Goal: Information Seeking & Learning: Learn about a topic

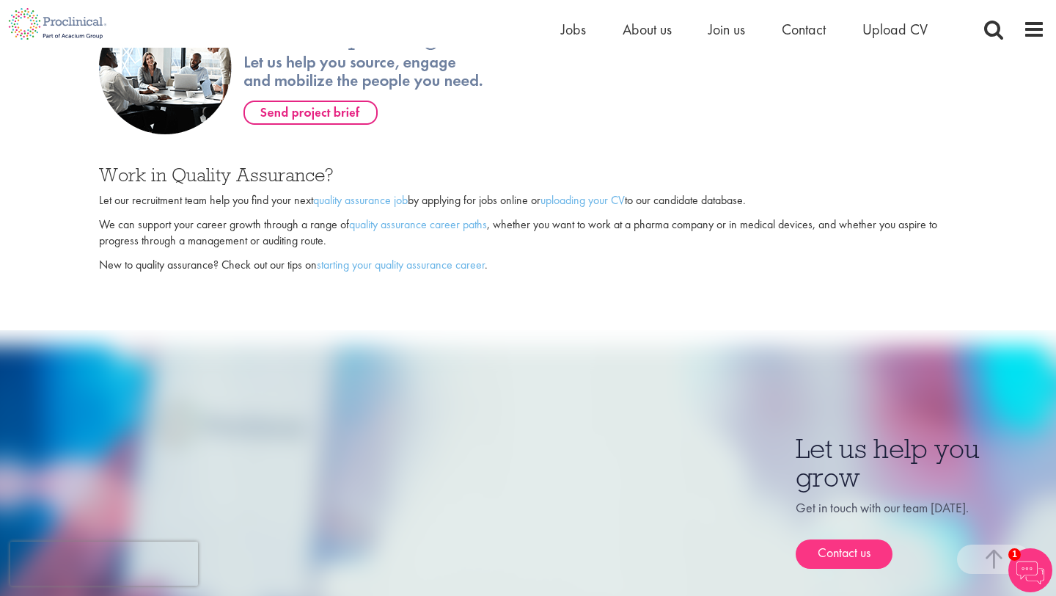
scroll to position [1009, 0]
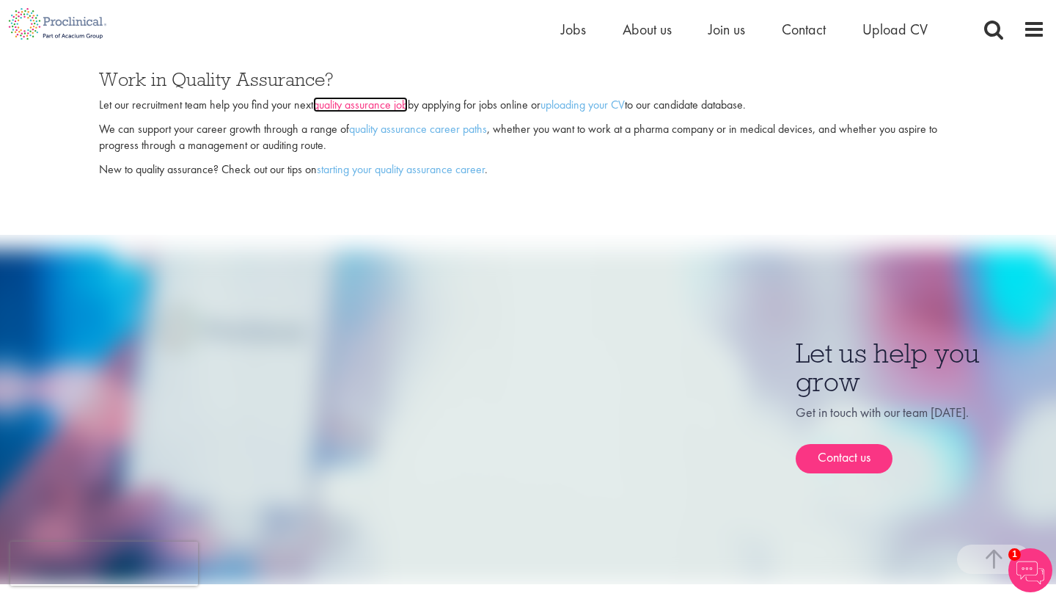
click at [398, 97] on link "quality assurance job" at bounding box center [360, 104] width 95 height 15
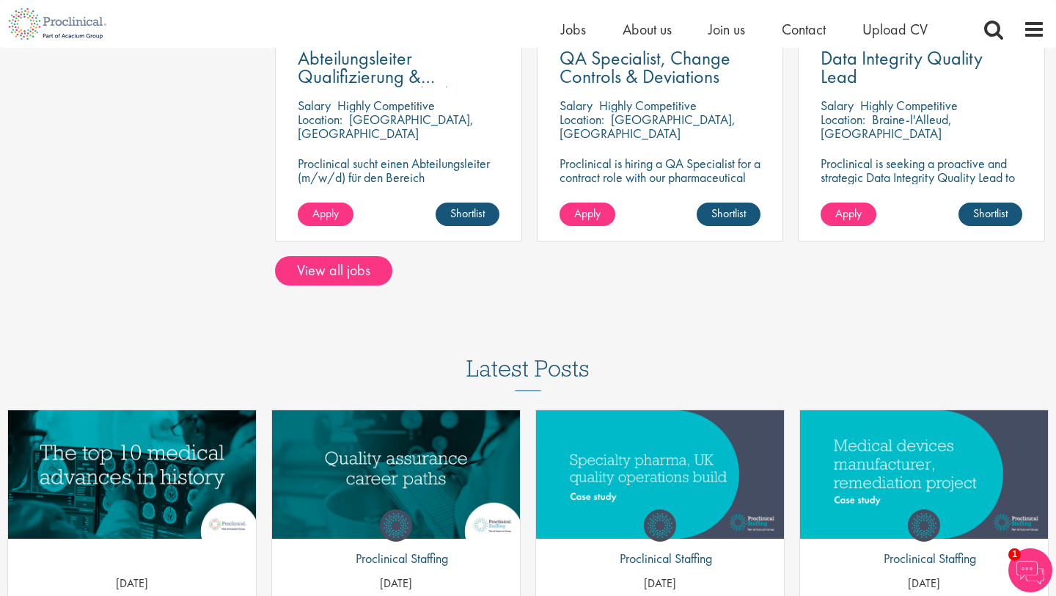
scroll to position [1324, 0]
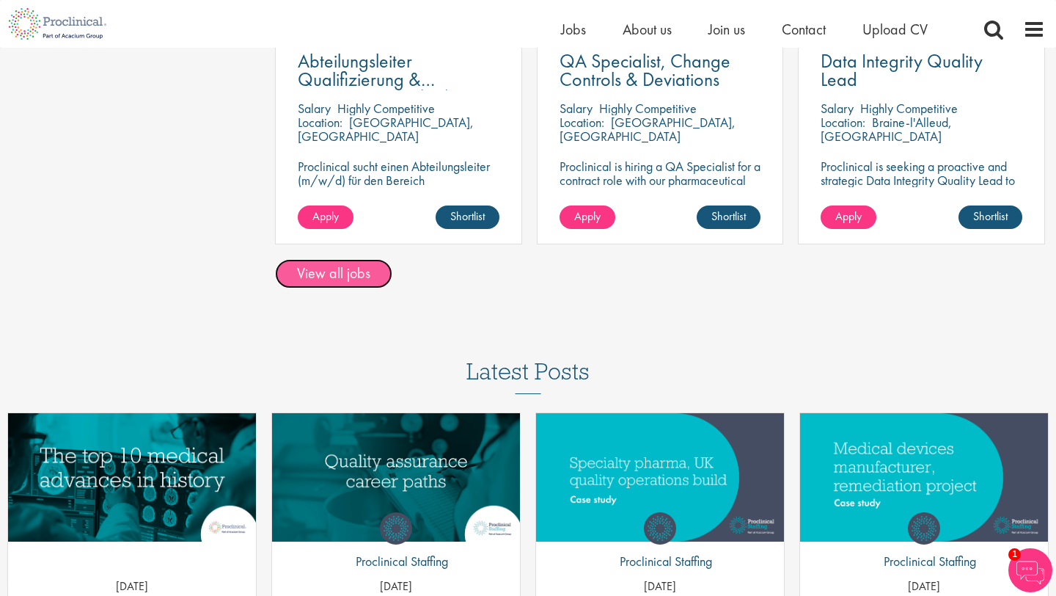
click at [334, 263] on link "View all jobs" at bounding box center [333, 273] width 117 height 29
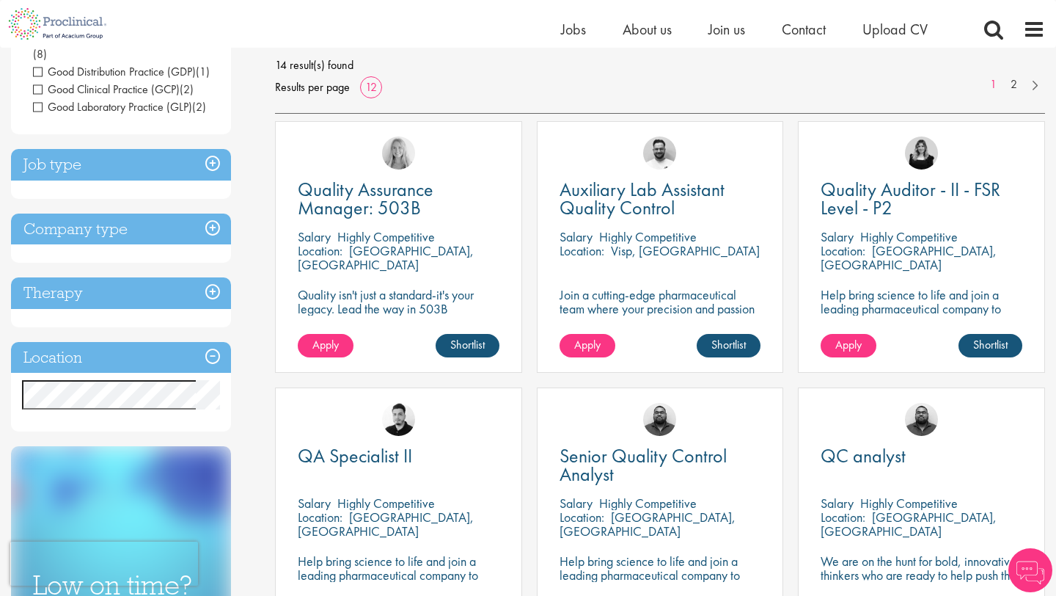
scroll to position [211, 0]
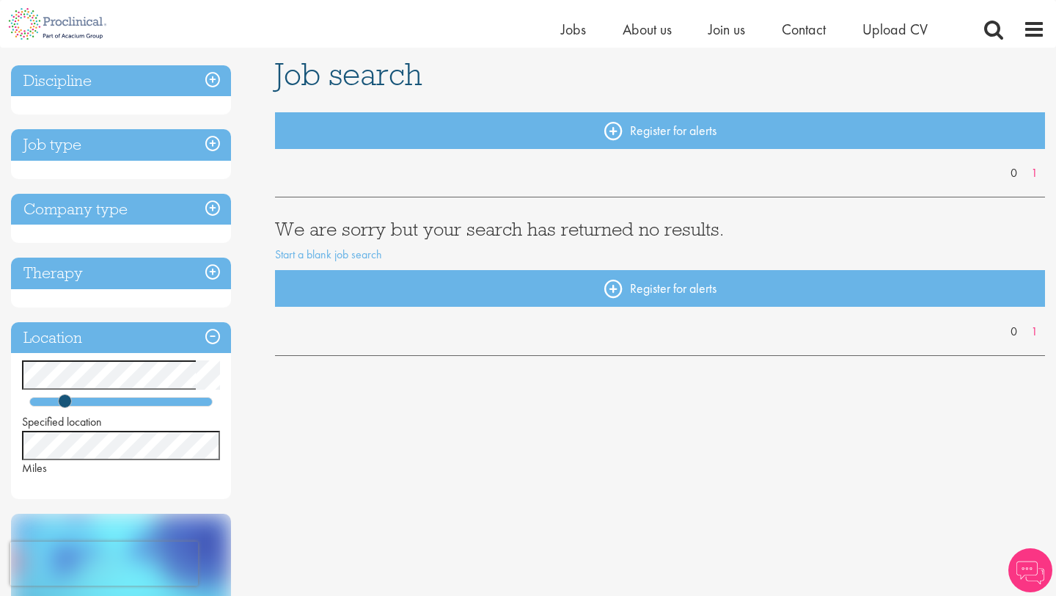
scroll to position [147, 0]
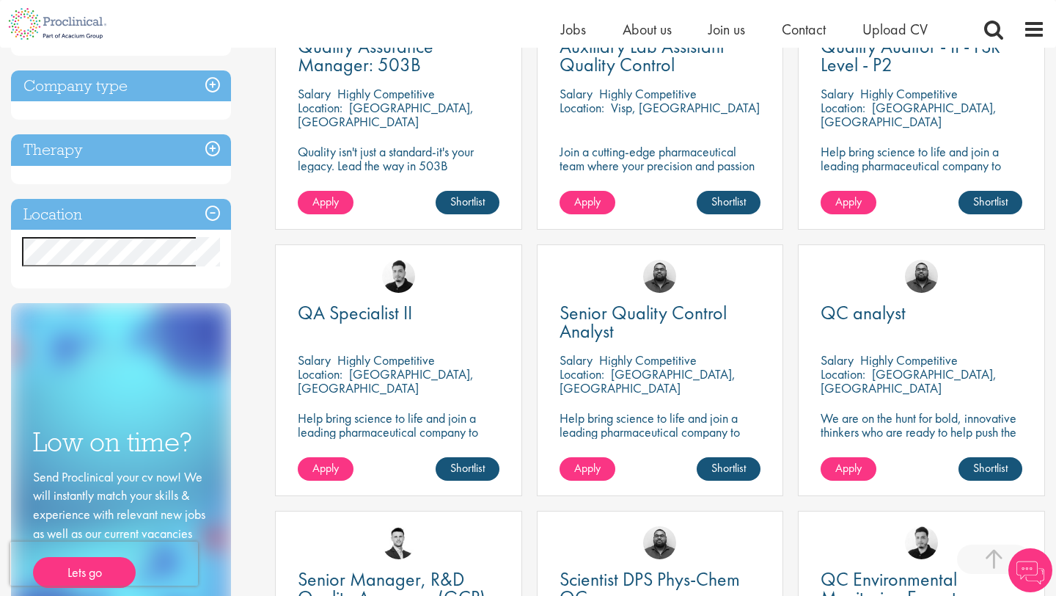
scroll to position [354, 0]
